Goal: Information Seeking & Learning: Obtain resource

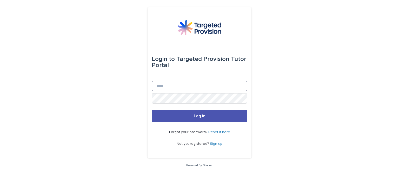
click at [160, 85] on input "Email" at bounding box center [200, 86] width 96 height 10
type input "**********"
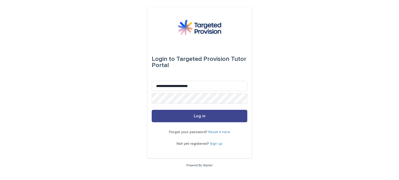
click at [198, 119] on button "Log in" at bounding box center [200, 116] width 96 height 12
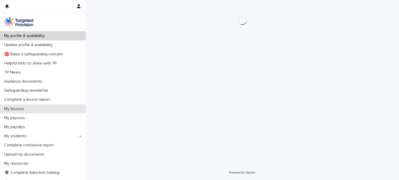
click at [16, 109] on p "My lessons" at bounding box center [15, 109] width 26 height 5
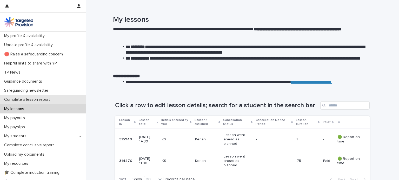
click at [23, 100] on p "Complete a lesson report" at bounding box center [28, 99] width 52 height 5
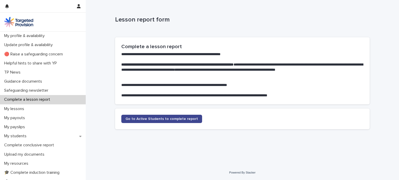
click at [152, 119] on span "Go to Active Students to complete report" at bounding box center [161, 119] width 72 height 4
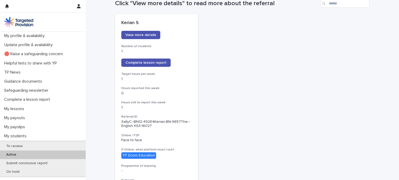
scroll to position [60, 0]
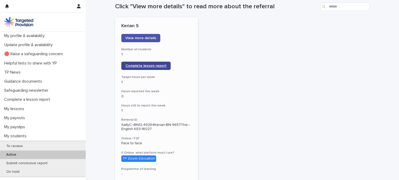
click at [140, 65] on span "Complete lesson report" at bounding box center [145, 66] width 41 height 4
click at [136, 66] on span "Complete lesson report" at bounding box center [145, 66] width 41 height 4
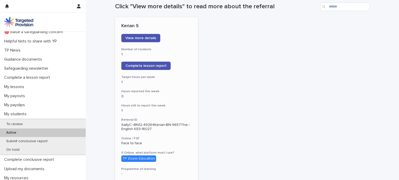
scroll to position [20, 0]
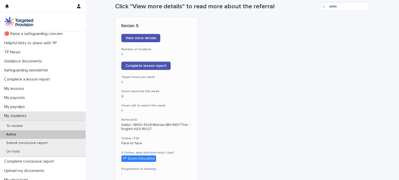
click at [17, 116] on p "My students" at bounding box center [16, 116] width 29 height 5
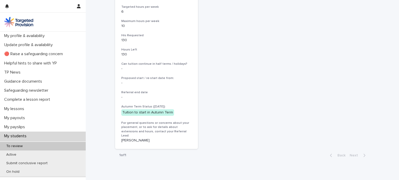
scroll to position [215, 0]
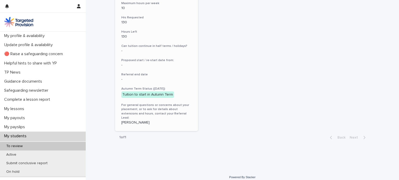
click at [133, 121] on p "Jacob Smith" at bounding box center [156, 123] width 70 height 4
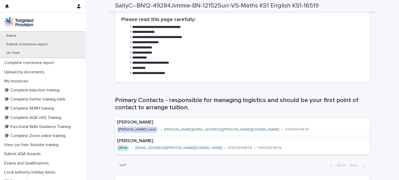
scroll to position [120, 0]
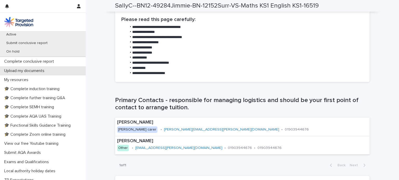
click at [32, 72] on p "Upload my documents" at bounding box center [25, 71] width 46 height 5
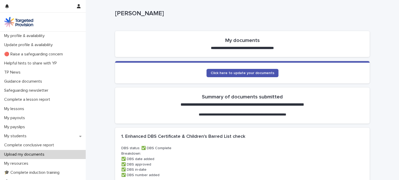
scroll to position [5, 0]
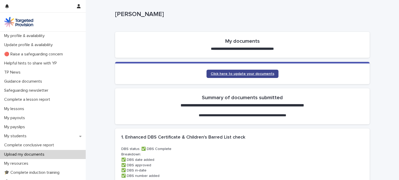
click at [254, 72] on span "Click here to update your documents" at bounding box center [243, 74] width 64 height 4
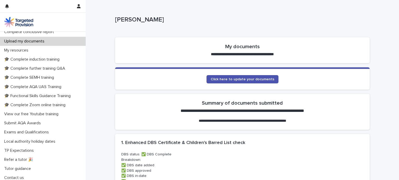
scroll to position [116, 0]
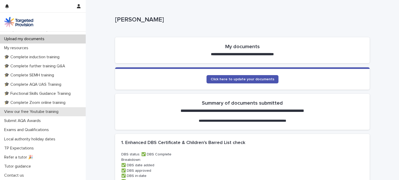
click at [51, 111] on p "View our free Youtube training" at bounding box center [32, 112] width 60 height 5
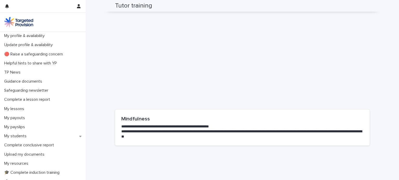
scroll to position [967, 0]
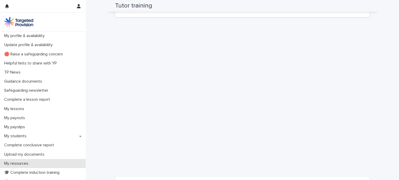
click at [20, 164] on p "My resources" at bounding box center [17, 163] width 30 height 5
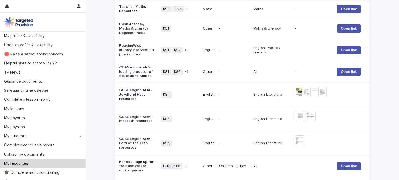
scroll to position [183, 0]
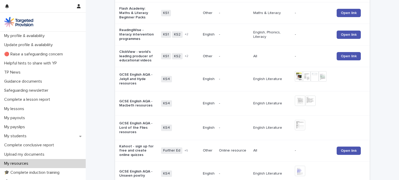
click at [162, 33] on span "KS1" at bounding box center [166, 34] width 10 height 6
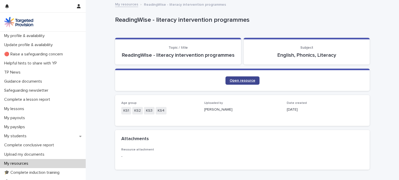
click at [250, 81] on span "Open resource" at bounding box center [242, 81] width 26 height 4
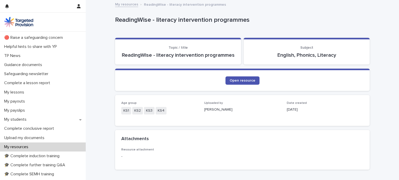
scroll to position [19, 0]
